Goal: Task Accomplishment & Management: Manage account settings

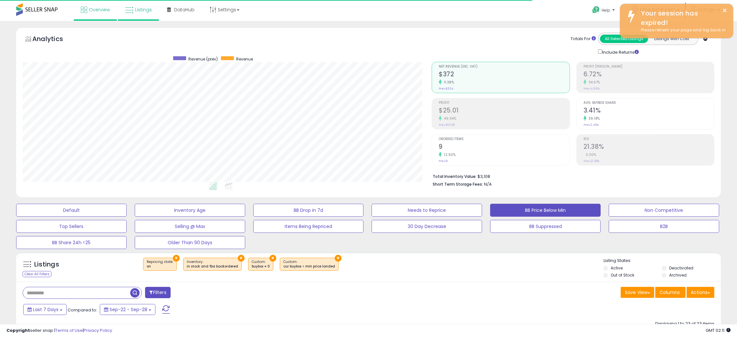
scroll to position [132, 409]
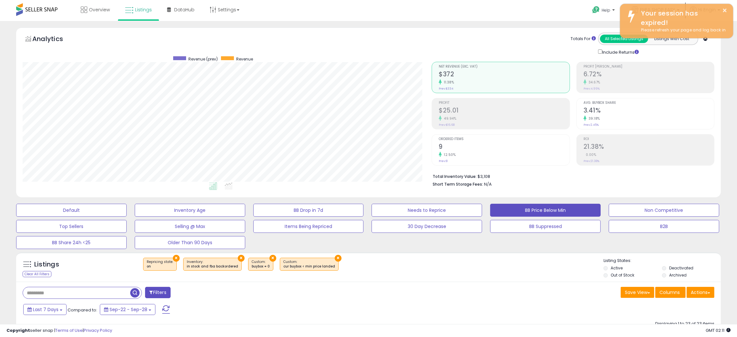
click at [43, 10] on span at bounding box center [36, 9] width 41 height 13
click at [88, 12] on link "Overview" at bounding box center [95, 9] width 39 height 19
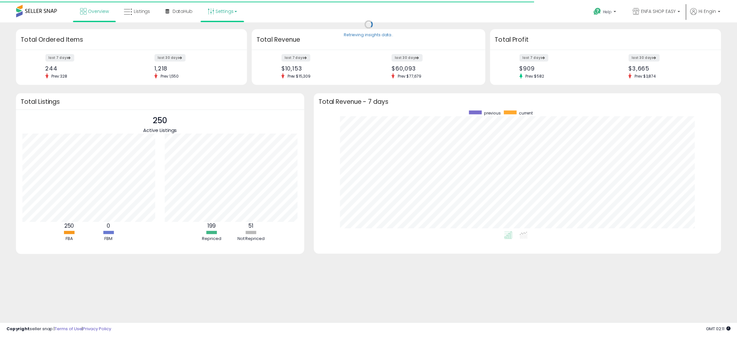
scroll to position [323045, 322773]
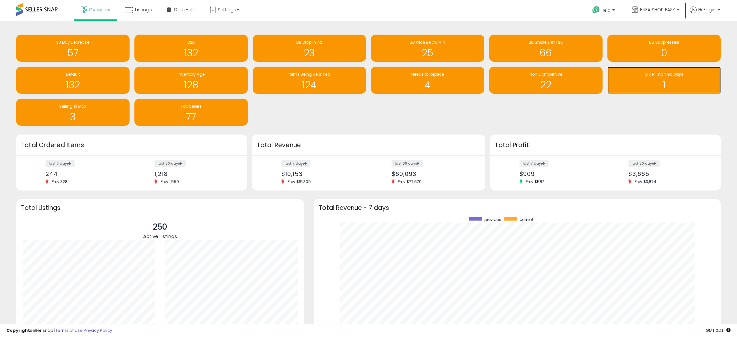
click at [660, 78] on div "1" at bounding box center [664, 80] width 107 height 19
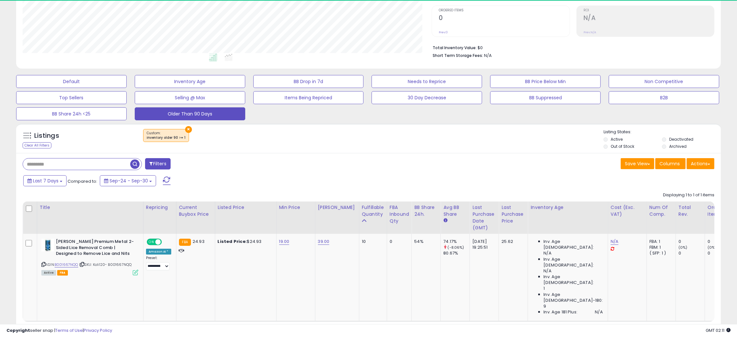
scroll to position [132, 409]
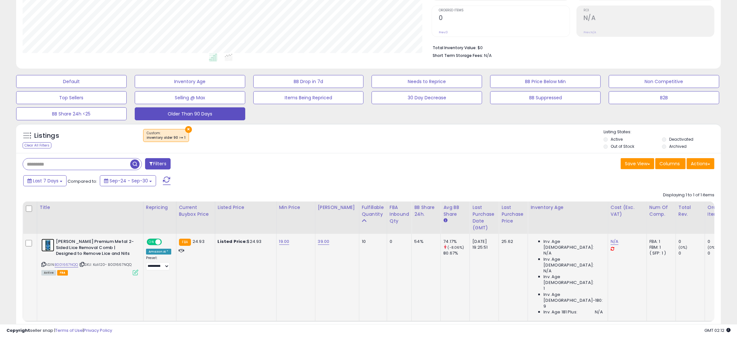
click at [45, 242] on img at bounding box center [47, 244] width 13 height 13
click at [322, 243] on link "39.00" at bounding box center [324, 241] width 12 height 6
drag, startPoint x: 301, startPoint y: 223, endPoint x: 272, endPoint y: 222, distance: 28.8
click at [272, 222] on div "*****" at bounding box center [316, 225] width 93 height 17
type input "**"
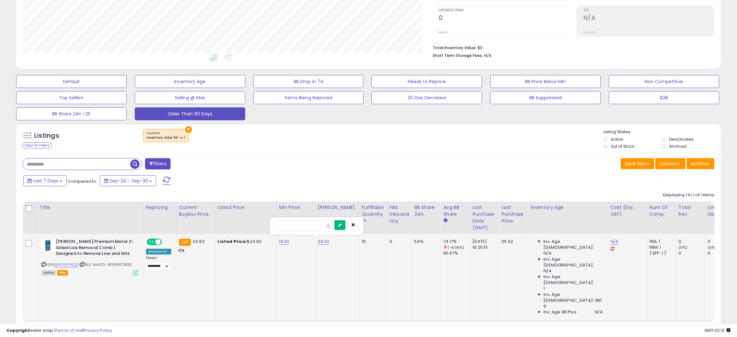
click at [342, 224] on icon "submit" at bounding box center [340, 225] width 4 height 4
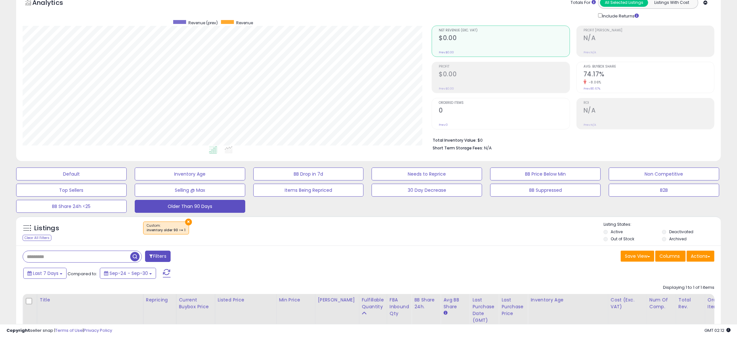
scroll to position [0, 0]
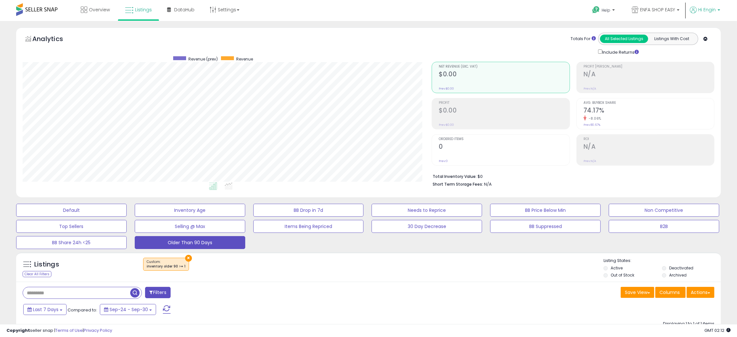
click at [705, 8] on span "Hi Engin" at bounding box center [706, 9] width 17 height 6
click at [702, 34] on link "Account" at bounding box center [705, 34] width 17 height 6
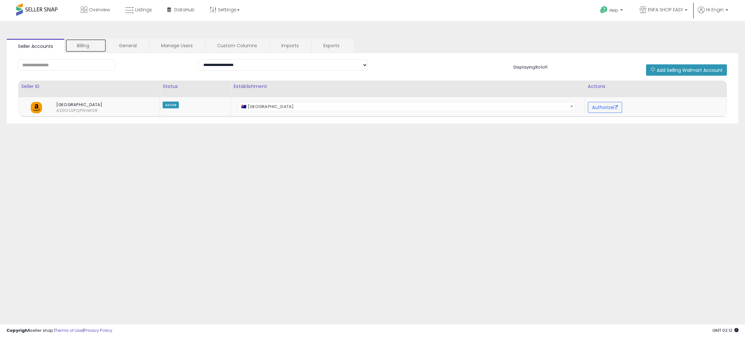
click at [78, 43] on link "Billing" at bounding box center [85, 46] width 41 height 14
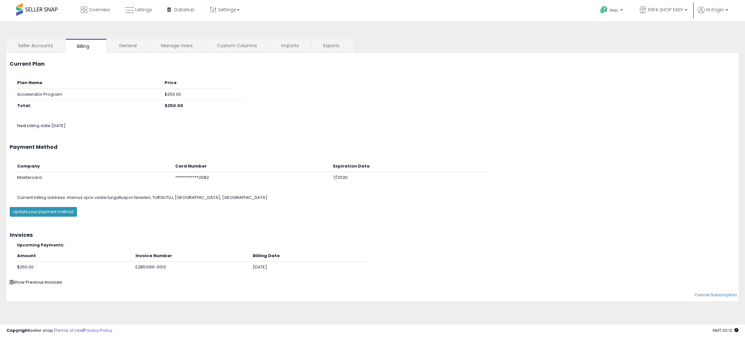
drag, startPoint x: 94, startPoint y: 127, endPoint x: 39, endPoint y: 127, distance: 54.6
click at [39, 127] on div "Next billing date: October 26th 2025" at bounding box center [379, 126] width 735 height 6
click at [123, 170] on th "Company" at bounding box center [94, 166] width 158 height 11
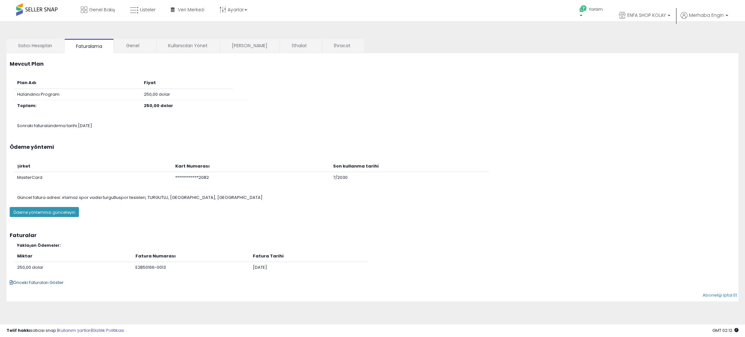
click at [37, 283] on font "Önceki Faturaları Göster" at bounding box center [38, 282] width 51 height 6
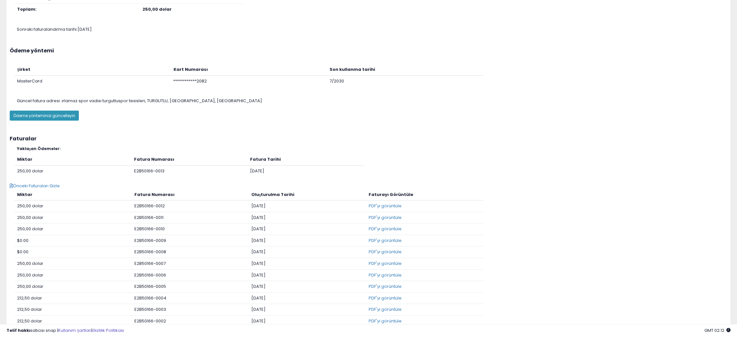
scroll to position [153, 0]
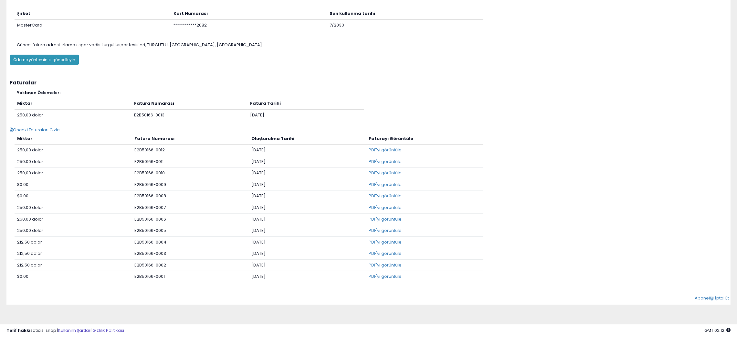
click at [154, 114] on font "E2B50166-0013" at bounding box center [149, 115] width 30 height 6
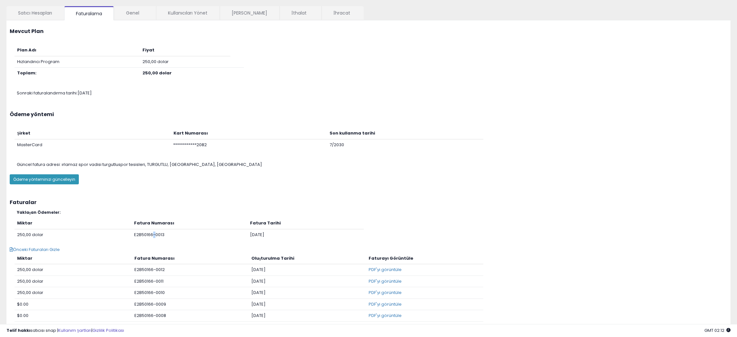
scroll to position [0, 0]
